Goal: Browse casually

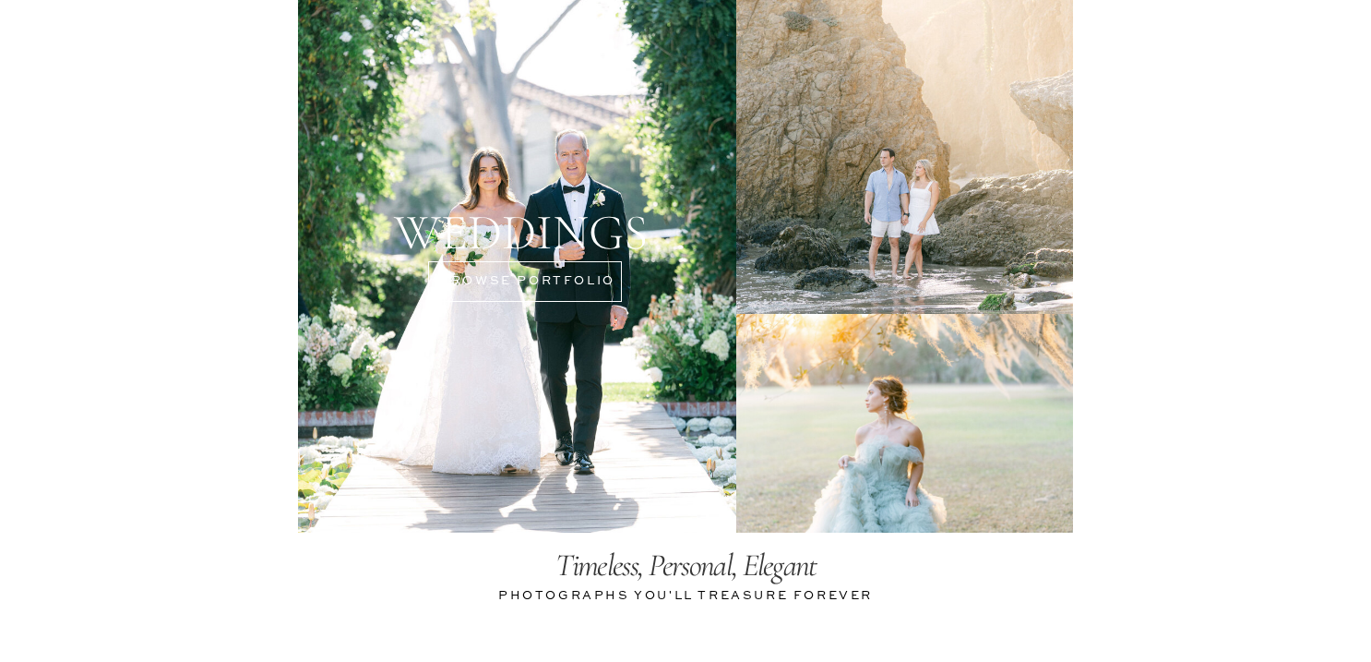
scroll to position [3786, 0]
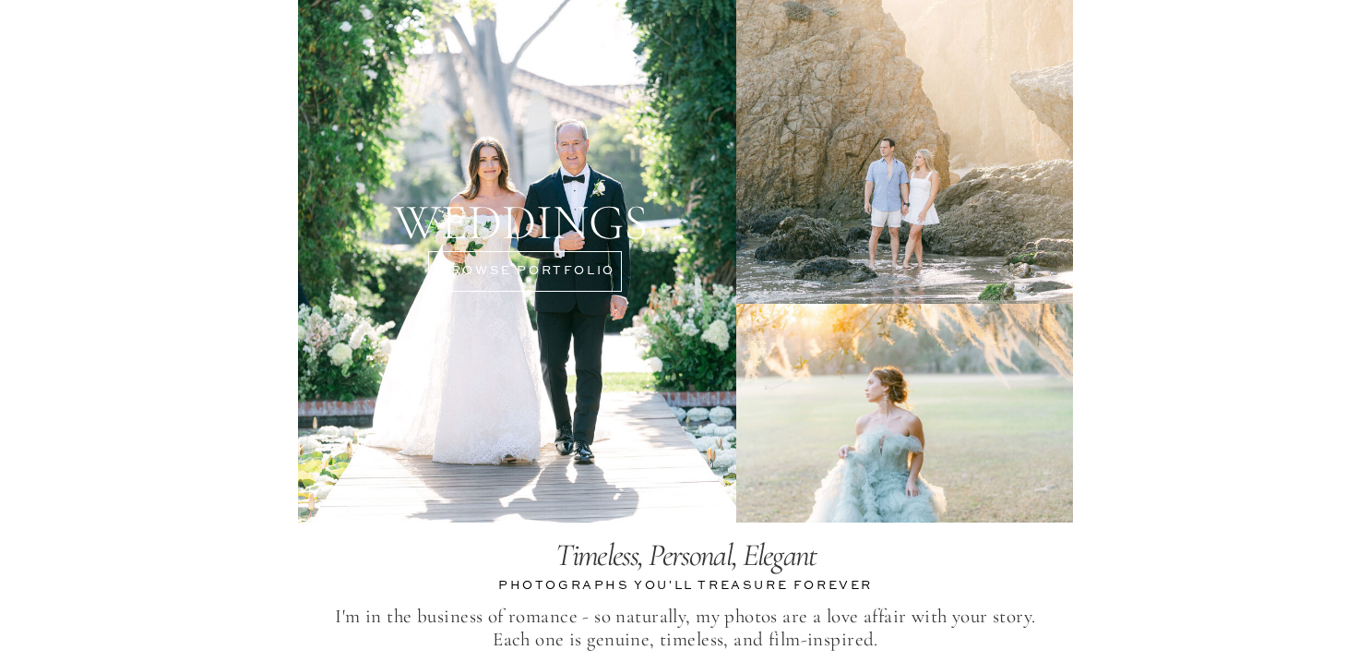
click at [497, 269] on div at bounding box center [517, 206] width 438 height 632
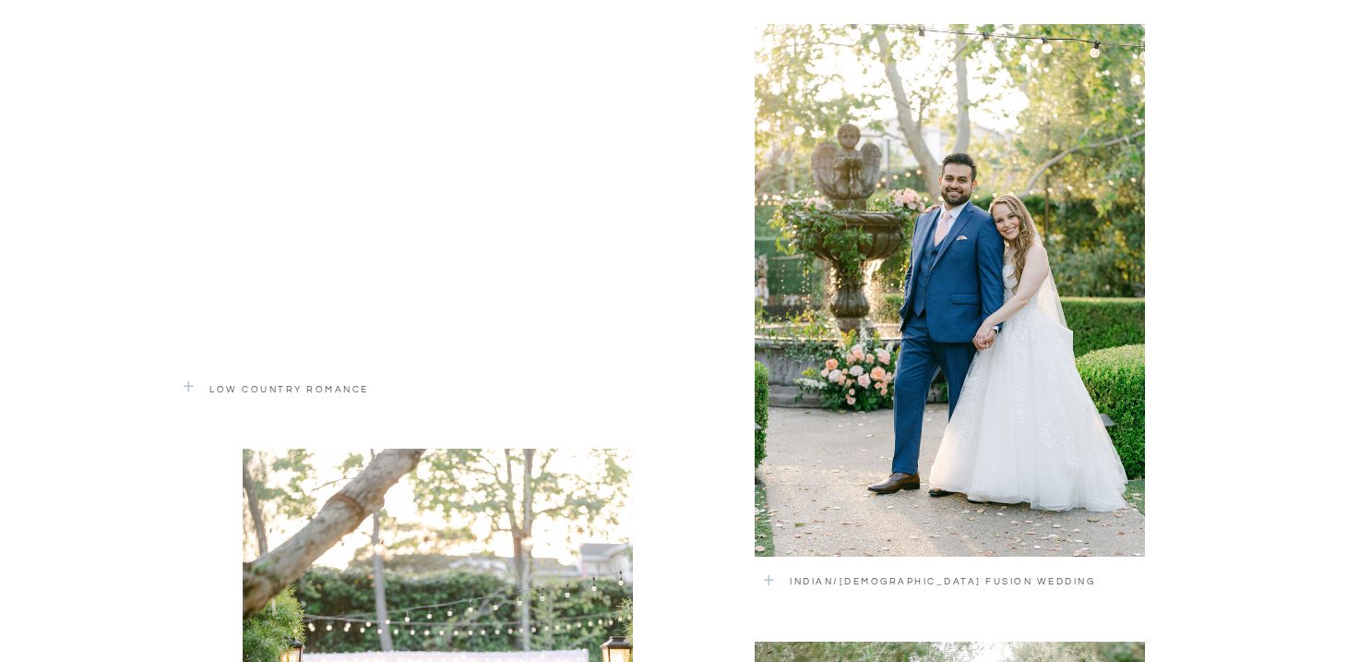
scroll to position [1912, 0]
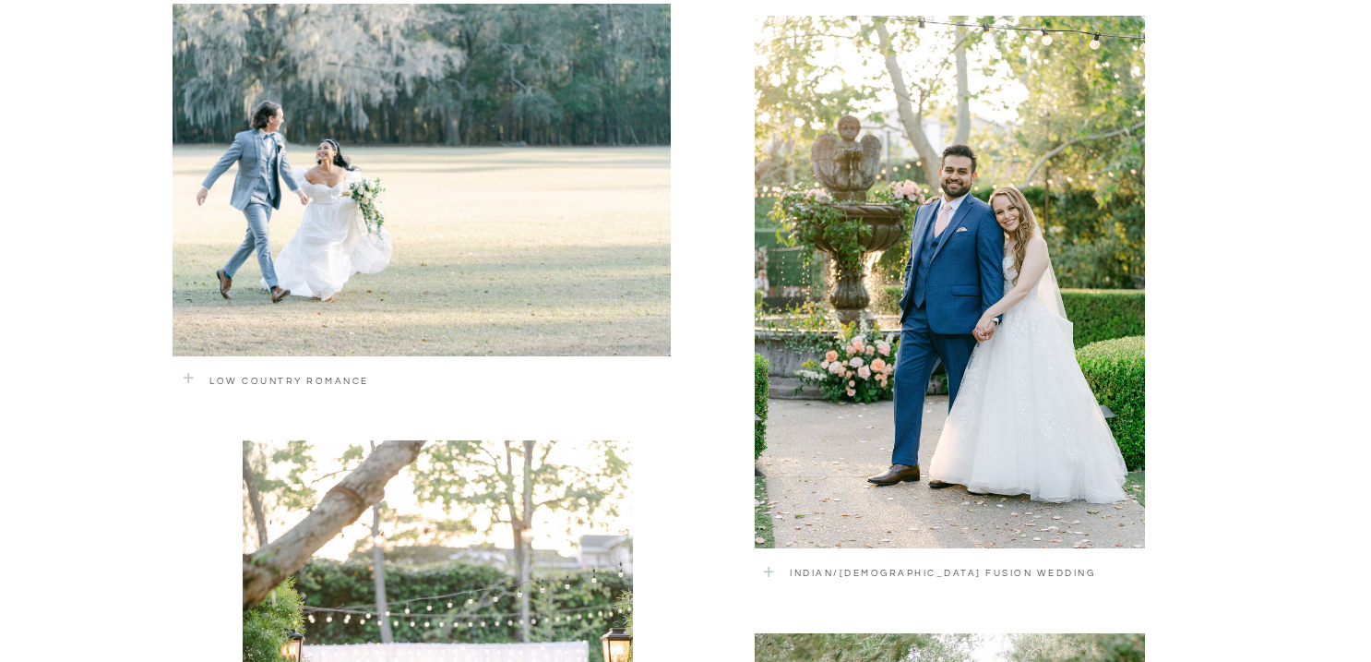
click at [907, 473] on div at bounding box center [950, 282] width 390 height 532
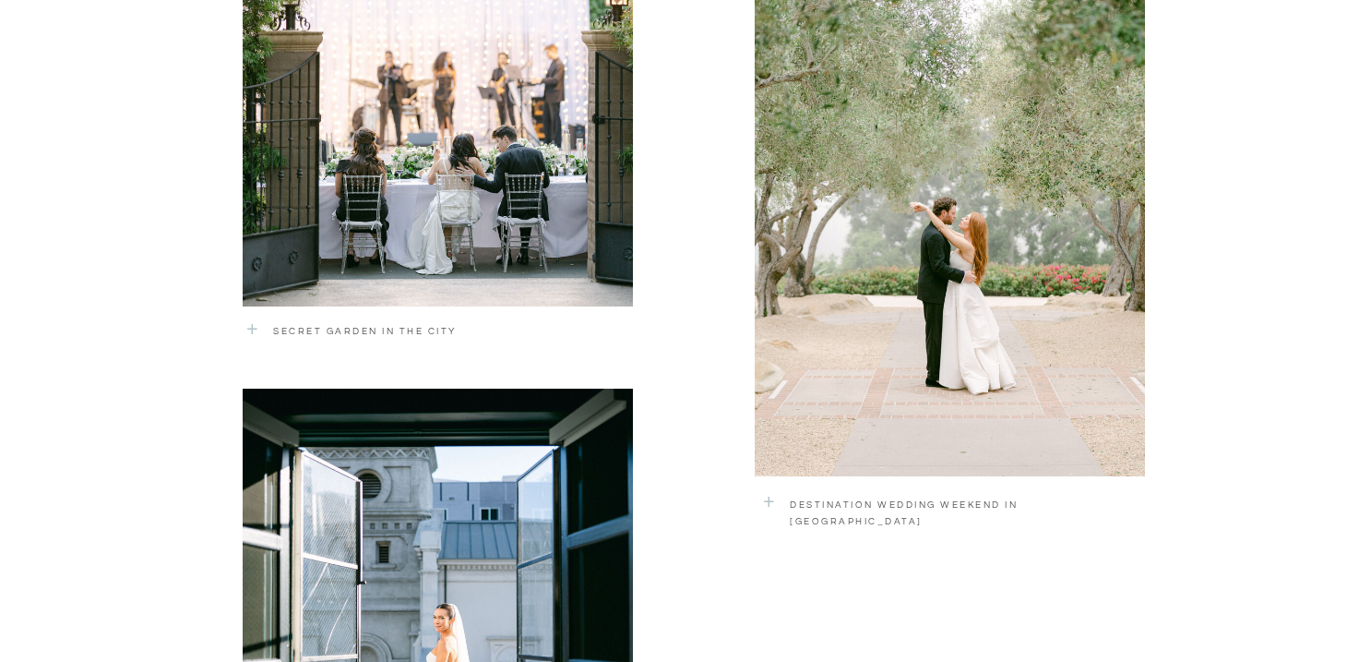
scroll to position [2572, 0]
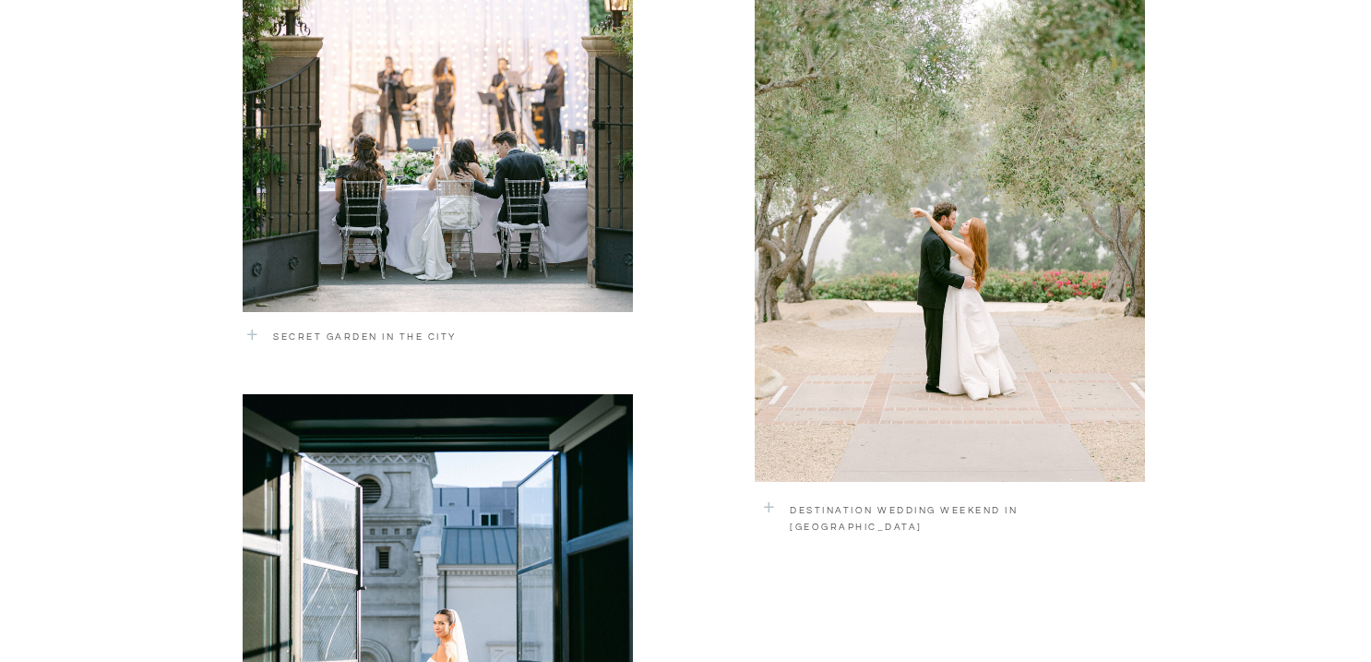
click at [955, 312] on div at bounding box center [950, 227] width 390 height 508
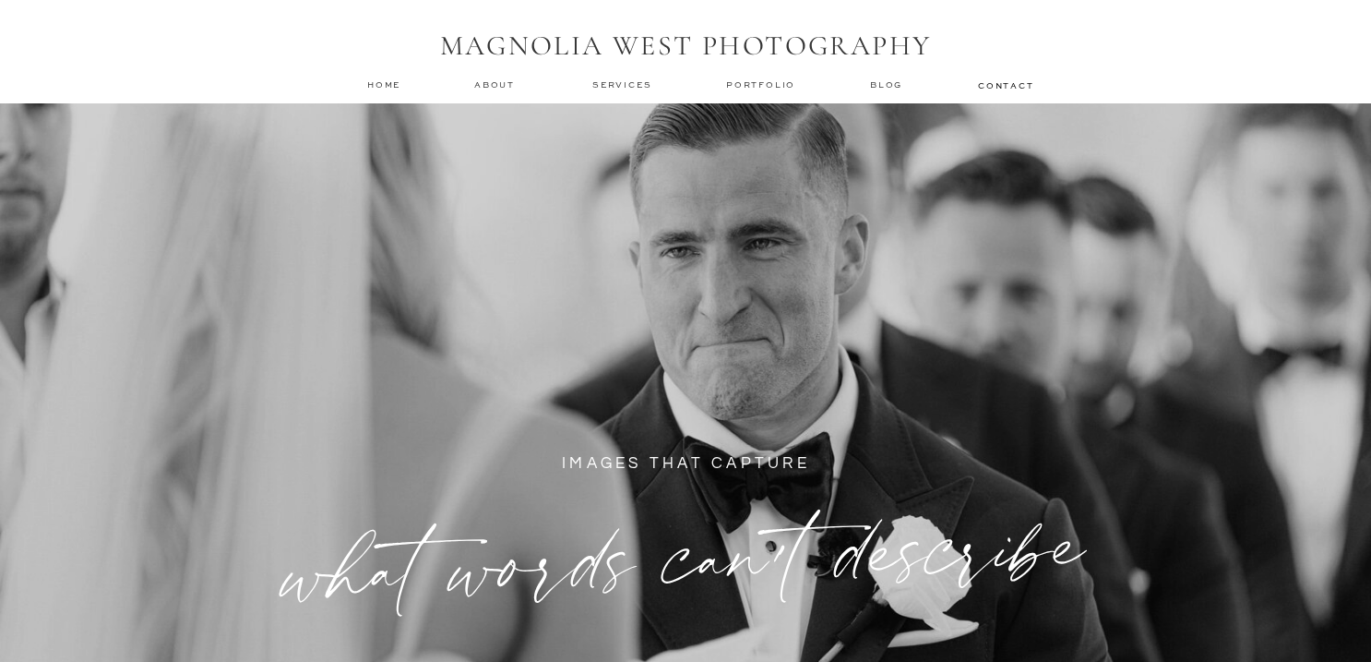
scroll to position [0, 0]
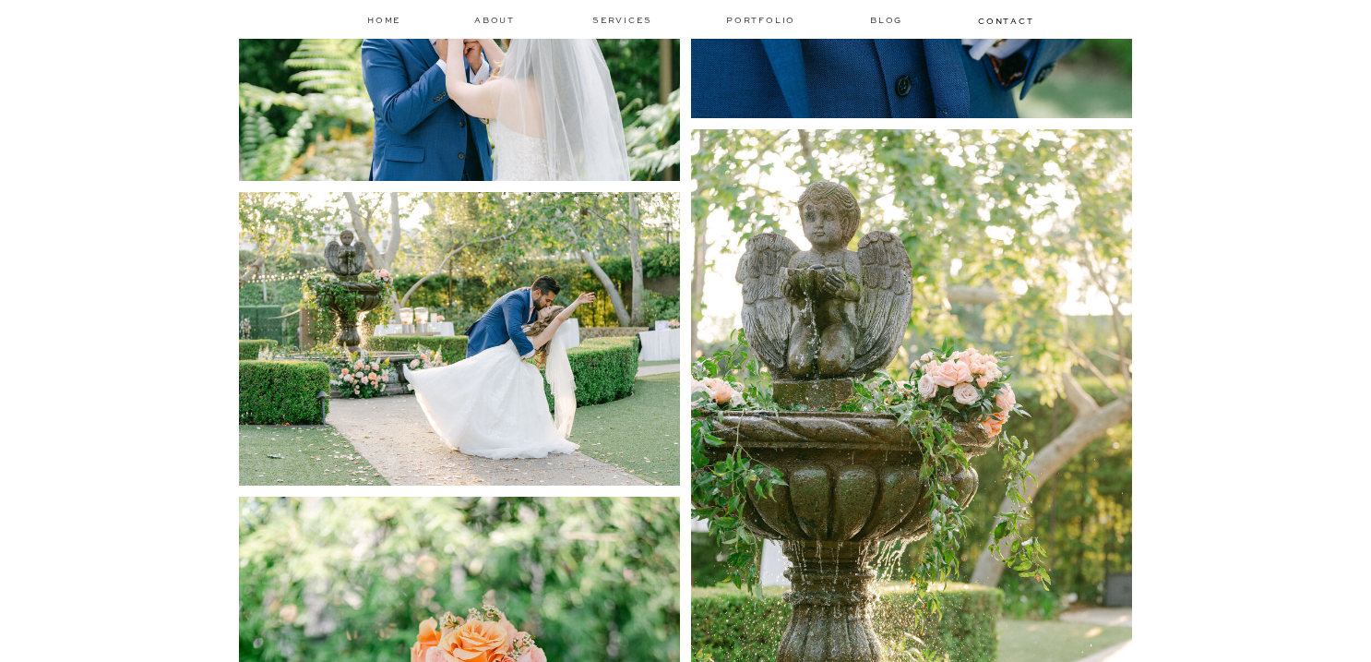
scroll to position [3498, 0]
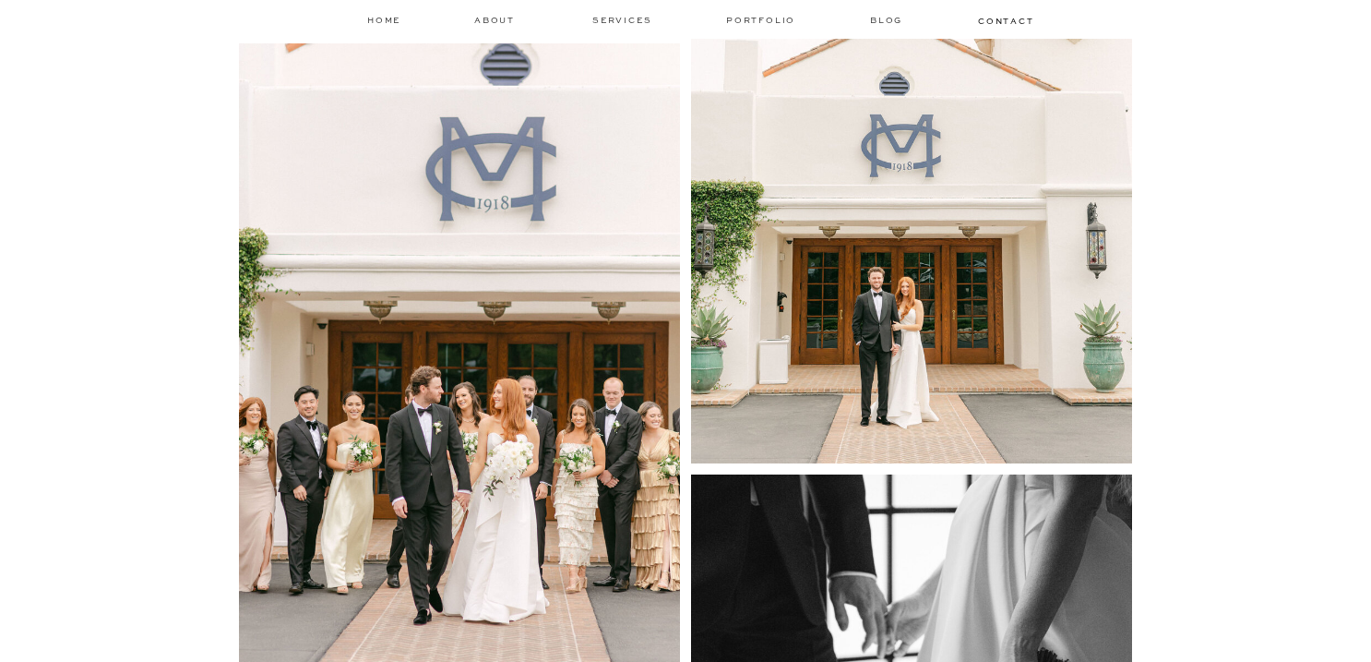
scroll to position [8624, 0]
